Goal: Information Seeking & Learning: Learn about a topic

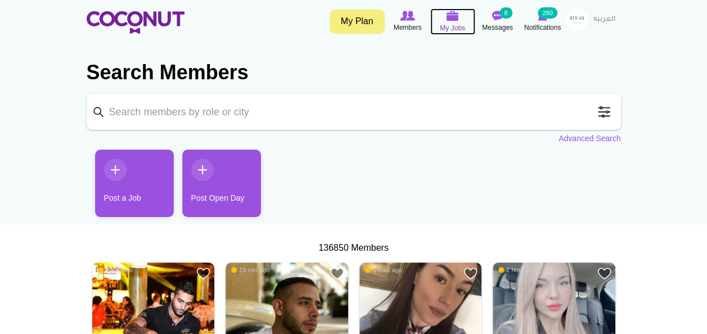
click at [446, 20] on img at bounding box center [452, 16] width 12 height 10
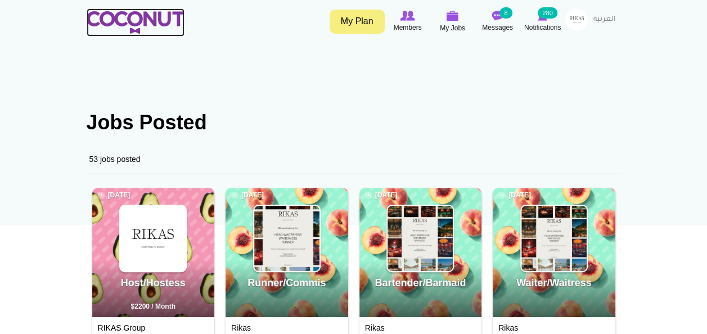
click at [116, 24] on img at bounding box center [136, 22] width 98 height 22
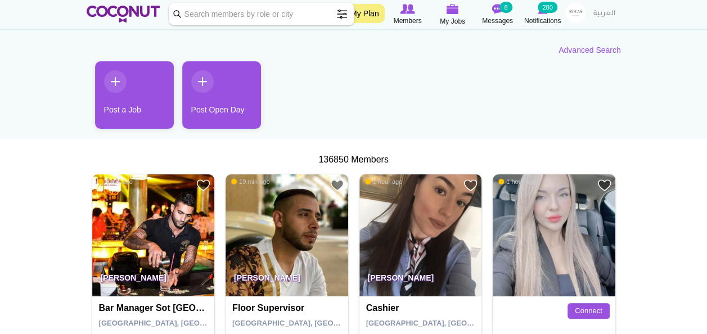
scroll to position [6, 0]
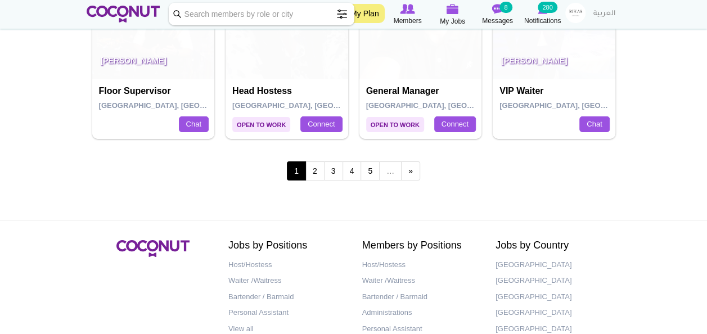
scroll to position [2103, 0]
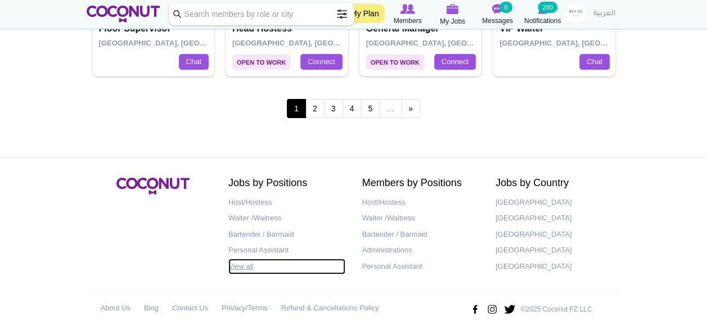
click at [241, 259] on link "View all" at bounding box center [286, 267] width 117 height 16
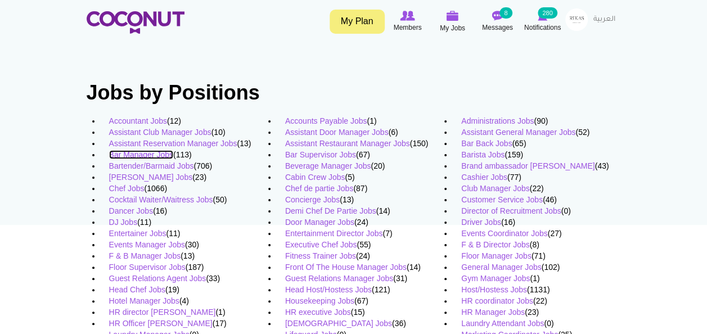
click at [162, 157] on link "Bar Manager Jobs" at bounding box center [141, 154] width 64 height 9
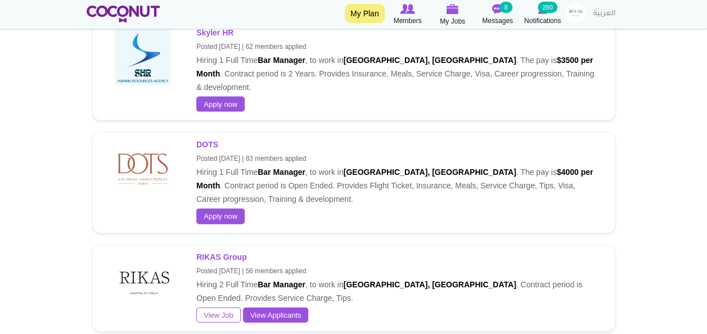
scroll to position [1148, 0]
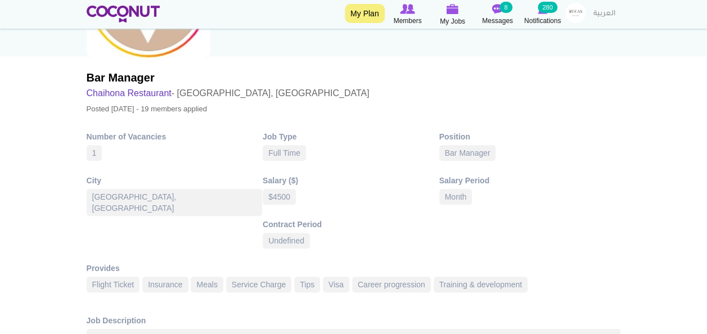
scroll to position [191, 0]
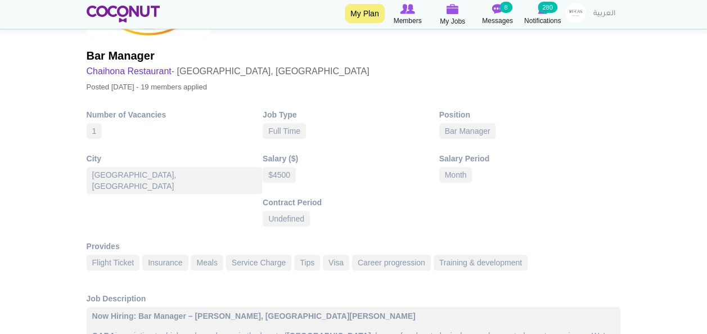
click at [126, 71] on link "Chaihona Restaurant" at bounding box center [129, 71] width 85 height 10
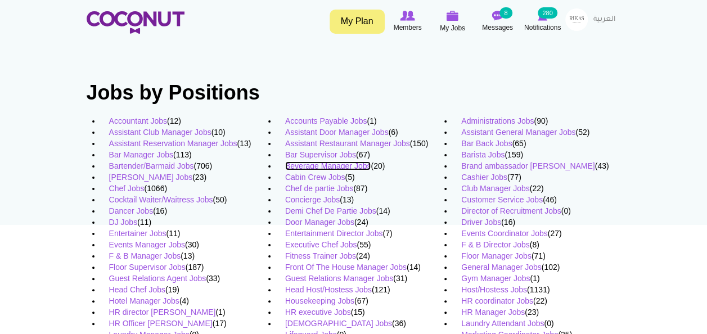
click at [322, 164] on link "Beverage Manager Jobs" at bounding box center [328, 165] width 86 height 9
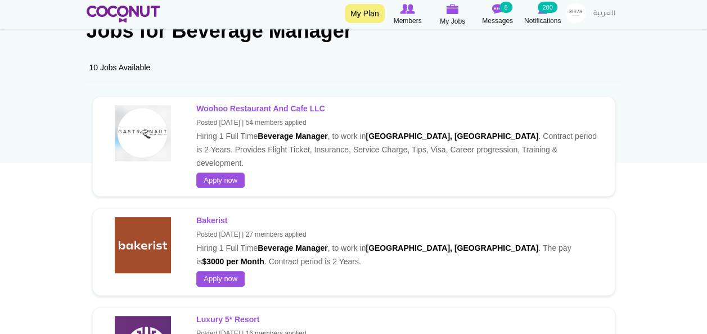
scroll to position [65, 0]
